Goal: Communication & Community: Answer question/provide support

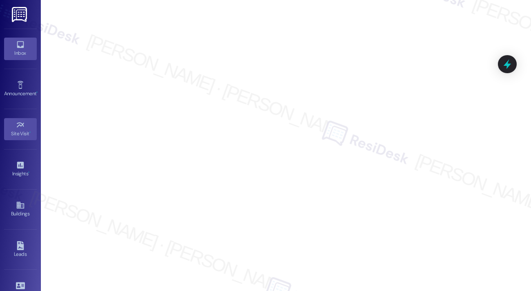
click at [18, 45] on icon at bounding box center [20, 44] width 7 height 7
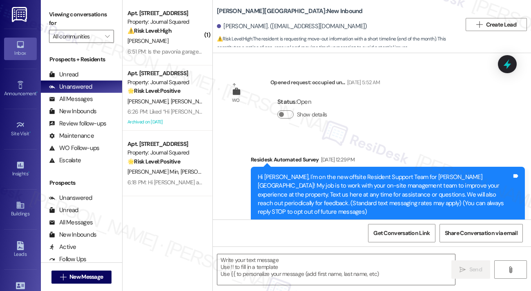
type textarea "Fetching suggested responses. Please feel free to read through the conversation…"
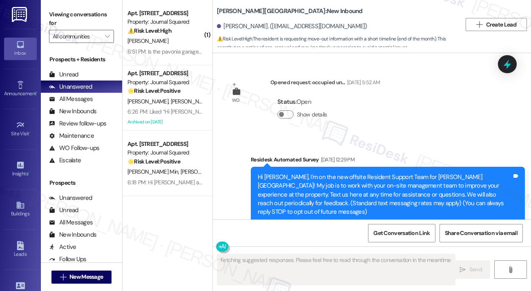
scroll to position [2850, 0]
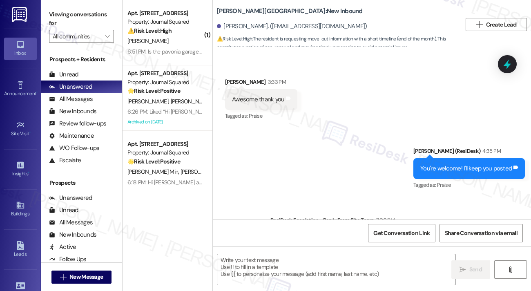
click at [278, 266] on textarea at bounding box center [336, 269] width 238 height 31
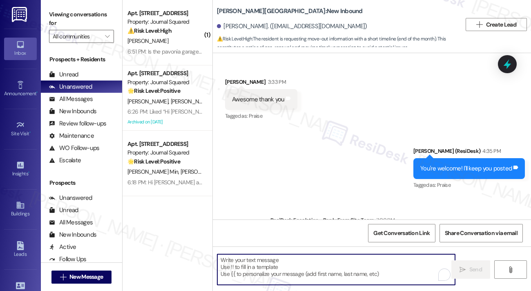
type textarea "i"
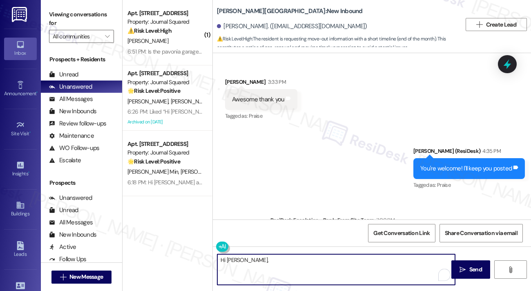
paste textarea "Please inform resident that they have a move out checklist located on their res…"
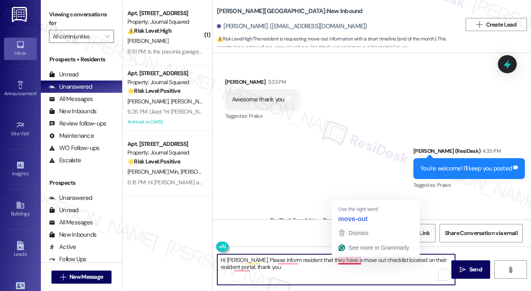
click at [340, 268] on textarea "Hi Jordan, Please inform resident that they have a move out checklist located o…" at bounding box center [336, 269] width 238 height 31
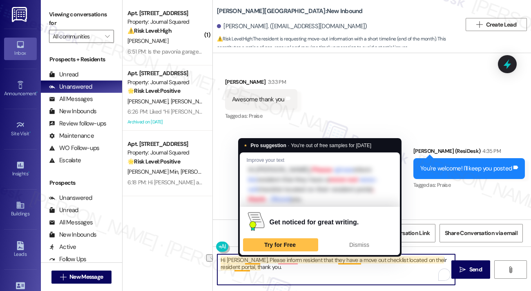
drag, startPoint x: 336, startPoint y: 259, endPoint x: 244, endPoint y: 258, distance: 92.3
click at [244, 258] on textarea "Hi Jordan, Please inform resident that they have a move out checklist located o…" at bounding box center [336, 269] width 238 height 31
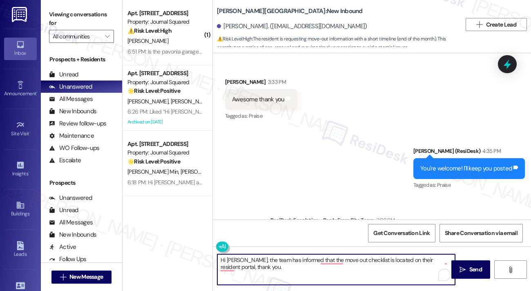
click at [404, 259] on textarea "Hi Jordan, the team has informed that the move out checklist is located on thei…" at bounding box center [336, 269] width 238 height 31
click at [265, 269] on textarea "Hi Jordan, the team has informed that the move out checklist is located on your…" at bounding box center [336, 269] width 238 height 31
click at [281, 268] on textarea "Hi Jordan, the team has informed that the move-out checklist is located on your…" at bounding box center [336, 269] width 238 height 31
drag, startPoint x: 259, startPoint y: 267, endPoint x: 221, endPoint y: 267, distance: 37.6
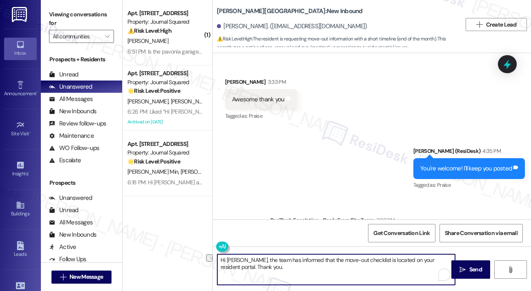
click at [221, 267] on textarea "Hi Jordan, the team has informed that the move-out checklist is located on your…" at bounding box center [336, 269] width 238 height 31
click at [244, 261] on textarea "Hi Jordan, the team has informed that the move-out checklist is located on your…" at bounding box center [336, 269] width 238 height 31
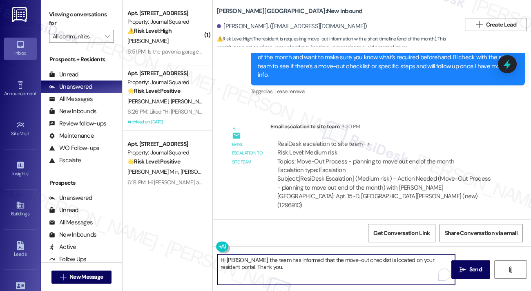
scroll to position [2686, 0]
click at [319, 264] on textarea "Hi Jordan, the team has informed that the move-out checklist is located on your…" at bounding box center [336, 269] width 238 height 31
click at [319, 268] on textarea "Hi Jordan, the team has informed that the move-out checklist is located on your…" at bounding box center [336, 269] width 238 height 31
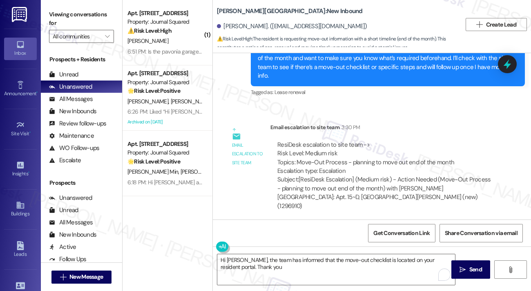
click at [78, 12] on label "Viewing conversations for" at bounding box center [81, 19] width 65 height 22
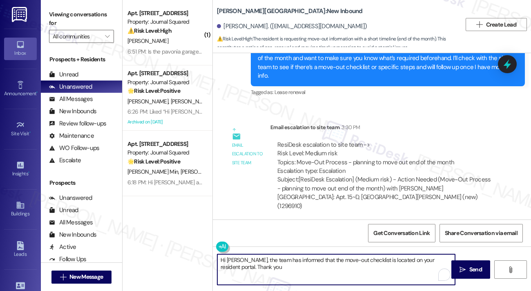
click at [294, 272] on textarea "Hi Jordan, the team has informed that the move-out checklist is located on your…" at bounding box center [336, 269] width 238 height 31
paste textarea "If you’re open to sharing, what factors influenced your decision? Your feedback…"
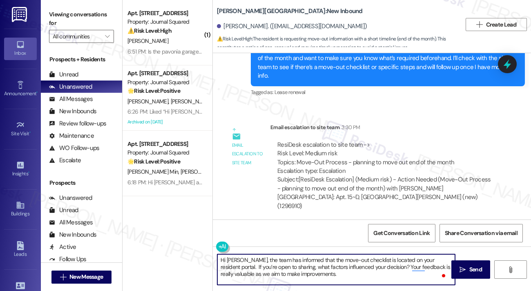
type textarea "Hi Jordan, the team has informed that the move-out checklist is located on your…"
click at [291, 266] on textarea "Hi Jordan, the team has informed that the move-out checklist is located on your…" at bounding box center [336, 269] width 238 height 31
click at [386, 272] on textarea "Hi Jordan, the team has informed that the move-out checklist is located on your…" at bounding box center [336, 269] width 238 height 31
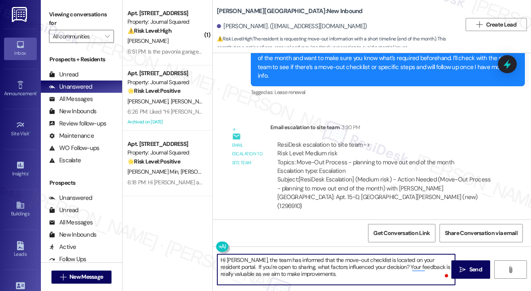
click at [369, 268] on textarea "Hi Jordan, the team has informed that the move-out checklist is located on your…" at bounding box center [336, 269] width 238 height 31
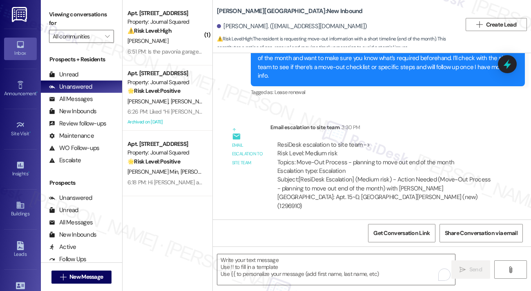
drag, startPoint x: 64, startPoint y: 10, endPoint x: 67, endPoint y: 4, distance: 6.9
click at [64, 10] on label "Viewing conversations for" at bounding box center [81, 19] width 65 height 22
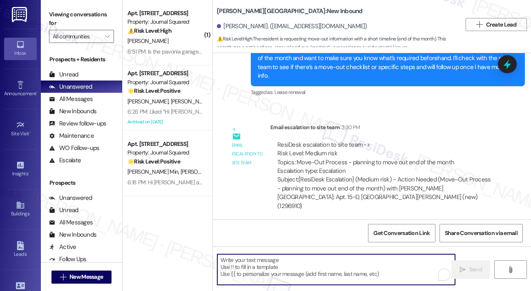
click at [252, 263] on textarea "To enrich screen reader interactions, please activate Accessibility in Grammarl…" at bounding box center [336, 269] width 238 height 31
paste textarea "Hi Jordan! The team mentioned that the move-out checklist is available on your …"
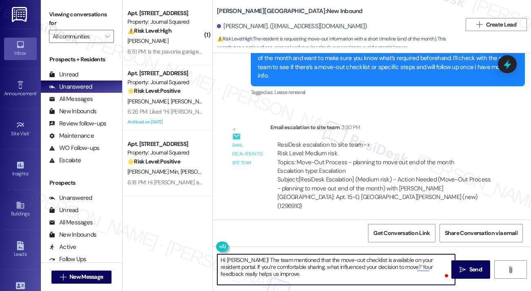
click at [284, 261] on textarea "Hi Jordan! The team mentioned that the move-out checklist is available on your …" at bounding box center [336, 269] width 238 height 31
click at [303, 264] on textarea "Hi Jordan! The team has informed that the move-out checklist is available on yo…" at bounding box center [336, 269] width 238 height 31
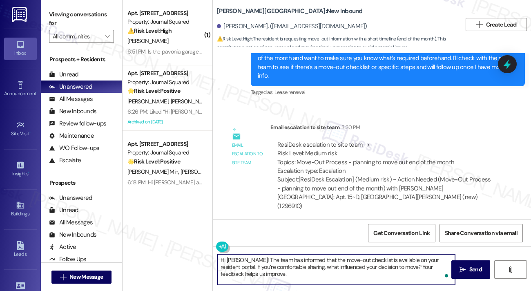
click at [271, 270] on textarea "Hi Jordan! The team has informed that the move-out checklist is available on yo…" at bounding box center [336, 269] width 238 height 31
click at [395, 274] on textarea "Hi Jordan! The team has informed that the move-out checklist is available on yo…" at bounding box center [336, 269] width 238 height 31
drag, startPoint x: 421, startPoint y: 267, endPoint x: 428, endPoint y: 271, distance: 8.1
click at [428, 271] on textarea "Hi Jordan! The team has informed that the move-out checklist is available on yo…" at bounding box center [336, 269] width 238 height 31
click at [387, 275] on textarea "Hi Jordan! The team has informed that the move-out checklist is available on yo…" at bounding box center [336, 269] width 238 height 31
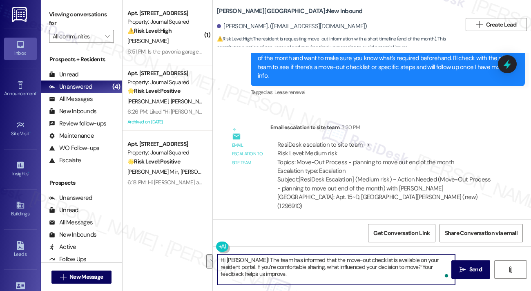
click at [387, 275] on textarea "Hi Jordan! The team has informed that the move-out checklist is available on yo…" at bounding box center [336, 269] width 238 height 31
drag, startPoint x: 386, startPoint y: 266, endPoint x: 396, endPoint y: 274, distance: 12.8
click at [396, 274] on textarea "Hi Jordan! The team has informed that the move-out checklist is available on yo…" at bounding box center [336, 269] width 238 height 31
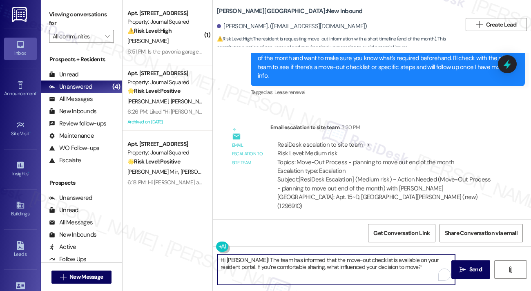
click at [381, 270] on textarea "Hi Jordan! The team has informed that the move-out checklist is available on yo…" at bounding box center [336, 269] width 238 height 31
click at [390, 268] on textarea "Hi Jordan! The team has informed that the move-out checklist is available on yo…" at bounding box center [336, 269] width 238 height 31
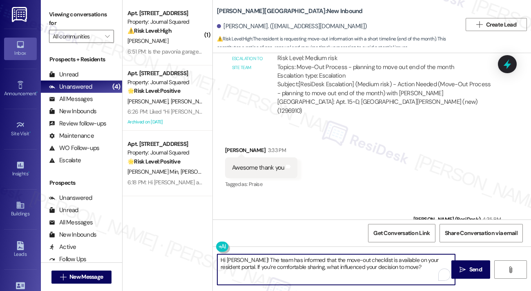
scroll to position [2850, 0]
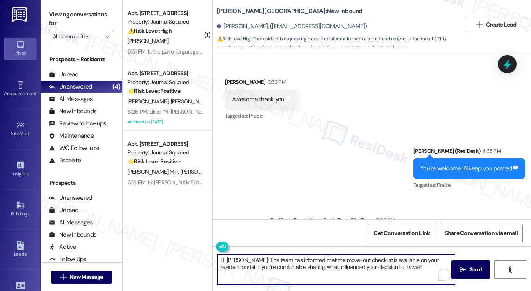
drag, startPoint x: 408, startPoint y: 268, endPoint x: 350, endPoint y: 263, distance: 58.6
click at [350, 263] on textarea "Hi Jordan! The team has informed that the move-out checklist is available on yo…" at bounding box center [336, 269] width 238 height 31
type textarea "Hi Jordan! The team has informed that the move-out checklist is available on yo…"
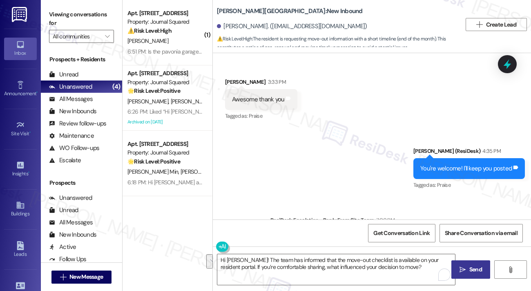
click at [461, 264] on button " Send" at bounding box center [470, 269] width 39 height 18
